Goal: Check status

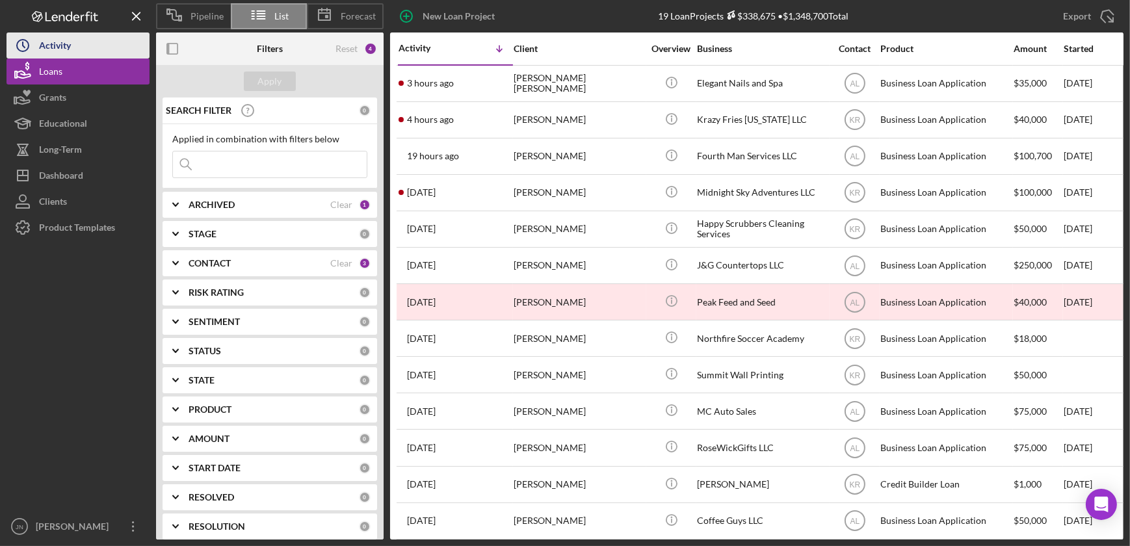
drag, startPoint x: 68, startPoint y: 66, endPoint x: 86, endPoint y: 38, distance: 33.4
click at [68, 66] on button "Loans" at bounding box center [78, 72] width 143 height 26
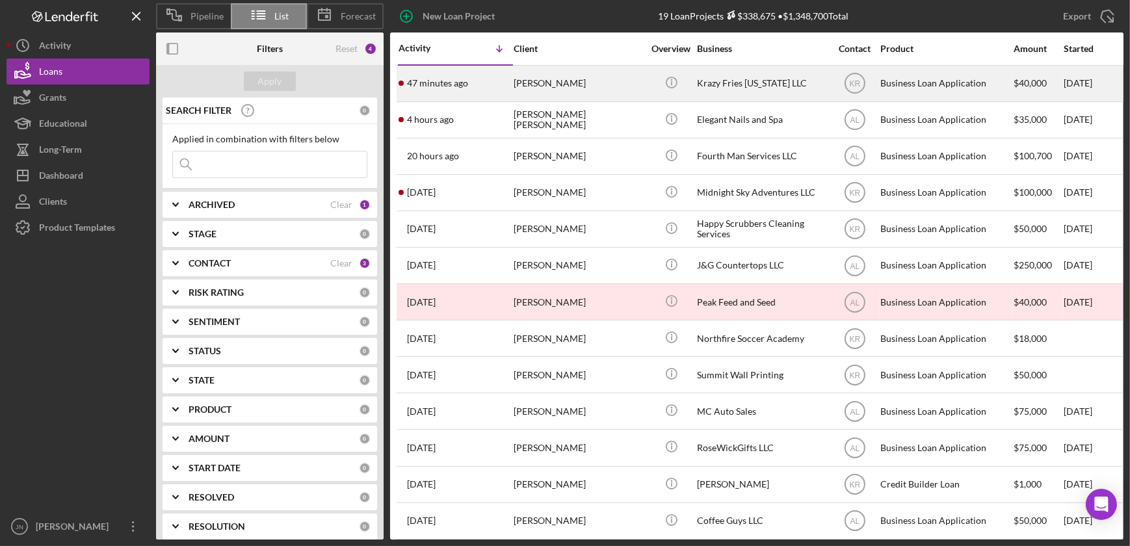
click at [464, 82] on time "47 minutes ago" at bounding box center [437, 83] width 61 height 10
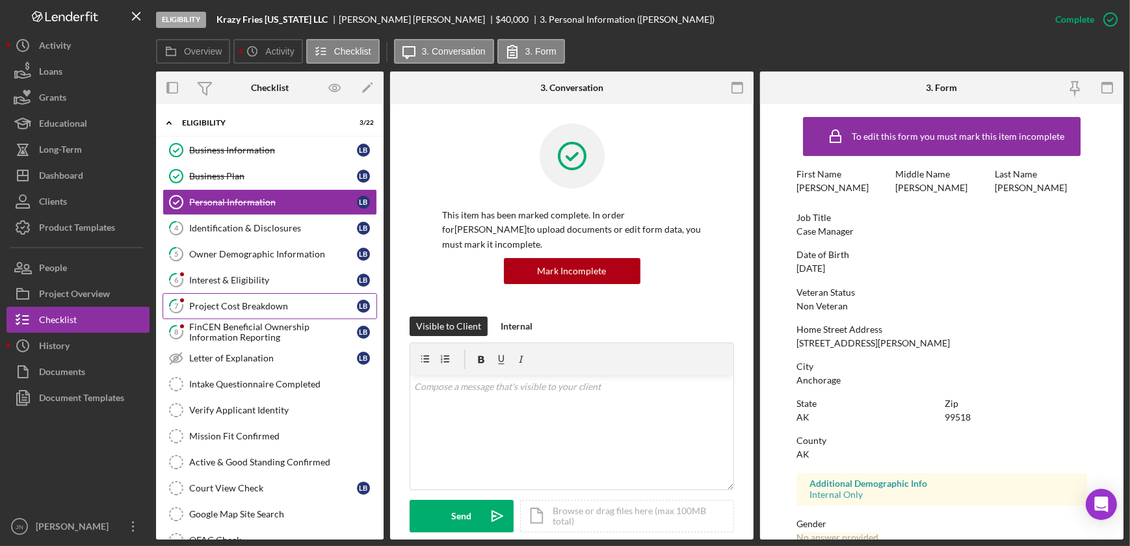
click at [269, 312] on link "7 Project Cost Breakdown L B" at bounding box center [270, 306] width 215 height 26
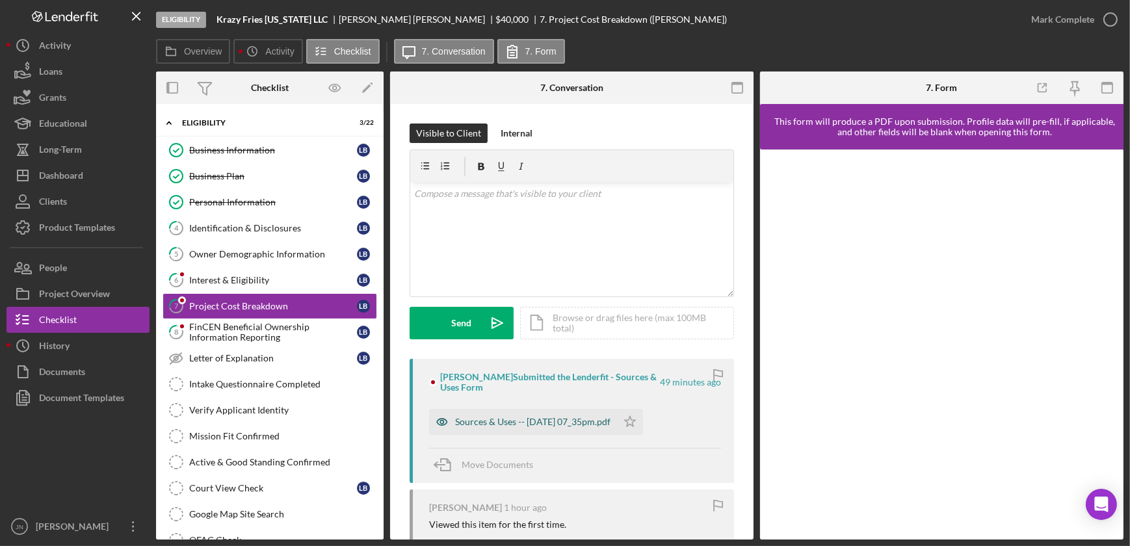
click at [546, 419] on div "Sources & Uses -- [DATE] 07_35pm.pdf" at bounding box center [532, 422] width 155 height 10
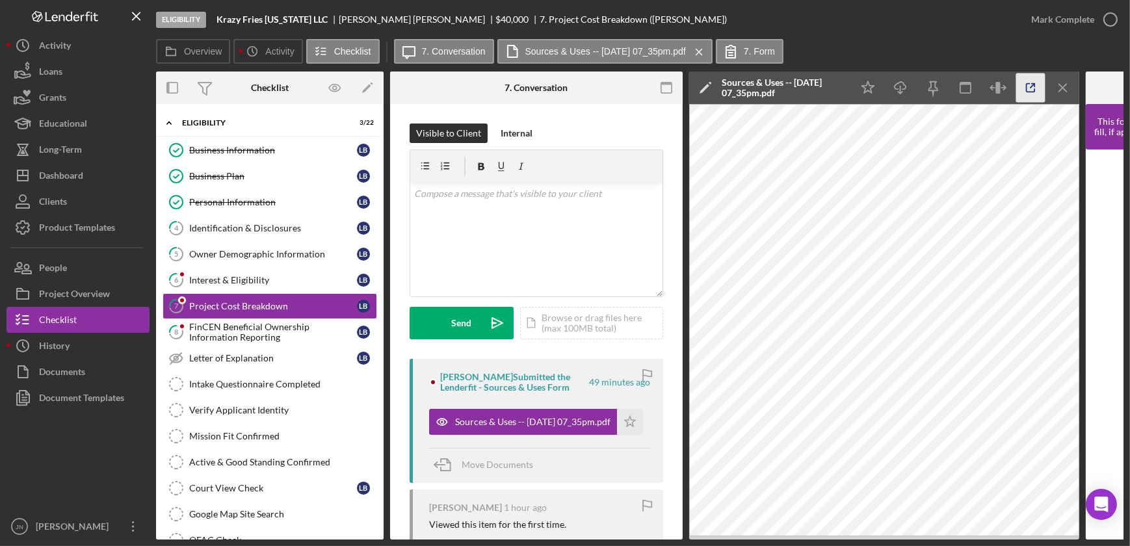
click at [1038, 85] on icon "button" at bounding box center [1030, 87] width 29 height 29
